Goal: Check status: Check status

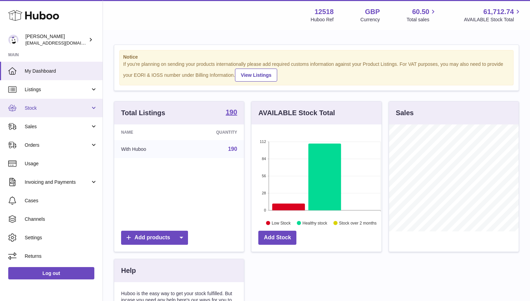
scroll to position [107, 130]
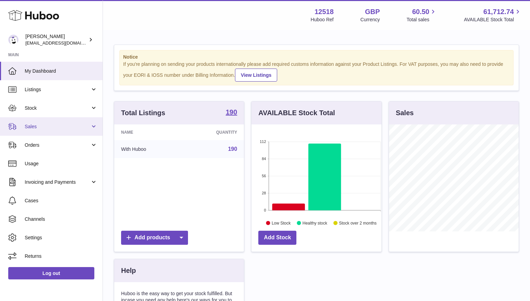
click at [32, 124] on span "Sales" at bounding box center [58, 126] width 66 height 7
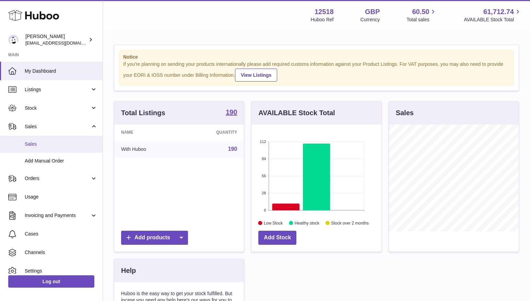
click at [37, 146] on span "Sales" at bounding box center [61, 144] width 73 height 7
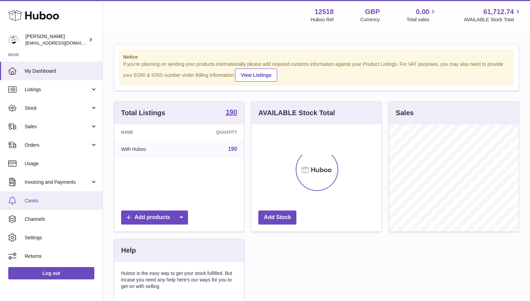
scroll to position [107, 130]
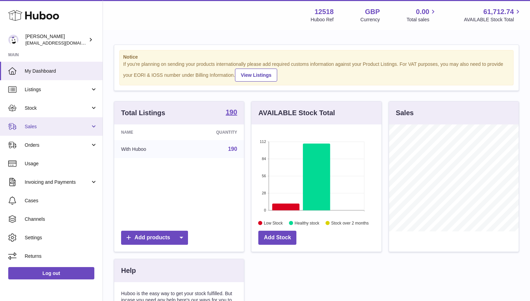
click at [53, 126] on span "Sales" at bounding box center [58, 126] width 66 height 7
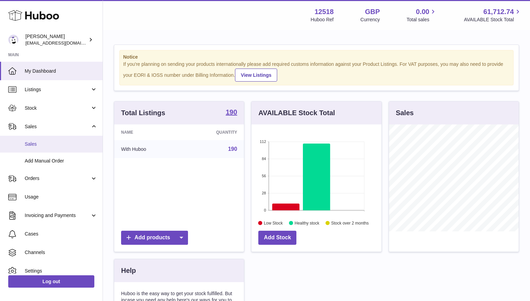
click at [38, 143] on span "Sales" at bounding box center [61, 144] width 73 height 7
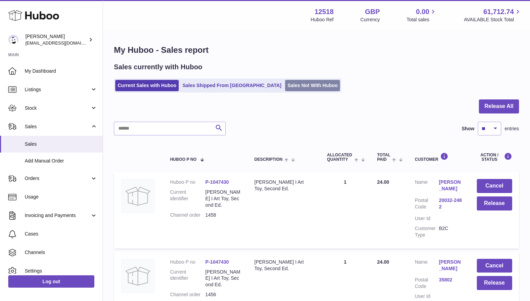
click at [285, 86] on link "Sales Not With Huboo" at bounding box center [312, 85] width 55 height 11
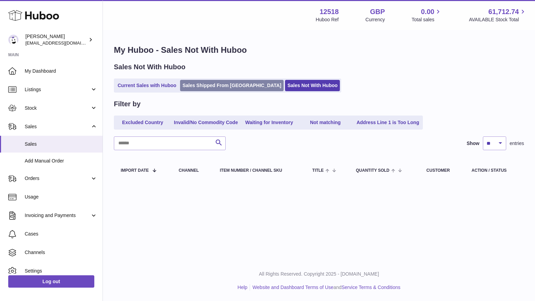
click at [217, 87] on link "Sales Shipped From [GEOGRAPHIC_DATA]" at bounding box center [232, 85] width 104 height 11
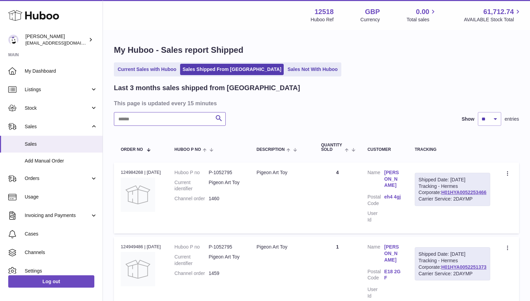
click at [192, 123] on input "text" at bounding box center [170, 119] width 112 height 14
type input "*****"
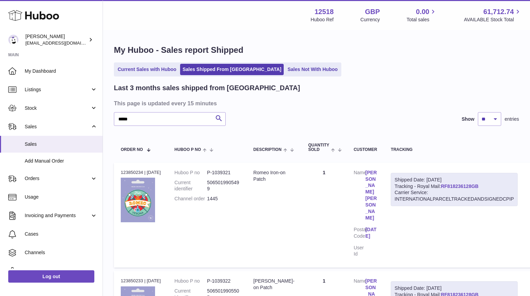
click at [470, 187] on link "RF818236128GB" at bounding box center [460, 186] width 38 height 5
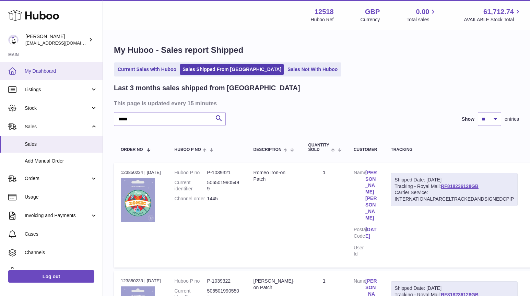
click at [48, 71] on span "My Dashboard" at bounding box center [61, 71] width 73 height 7
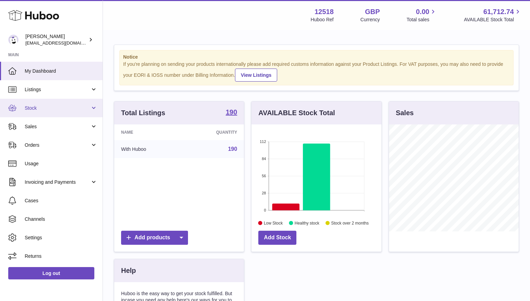
scroll to position [107, 130]
